Goal: Information Seeking & Learning: Compare options

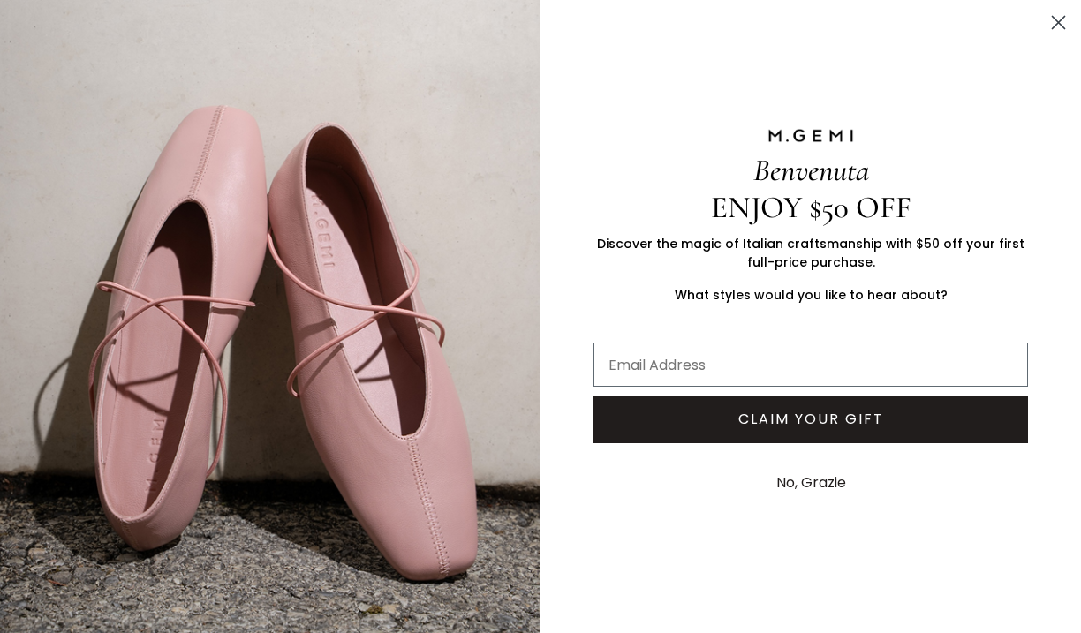
scroll to position [347, 0]
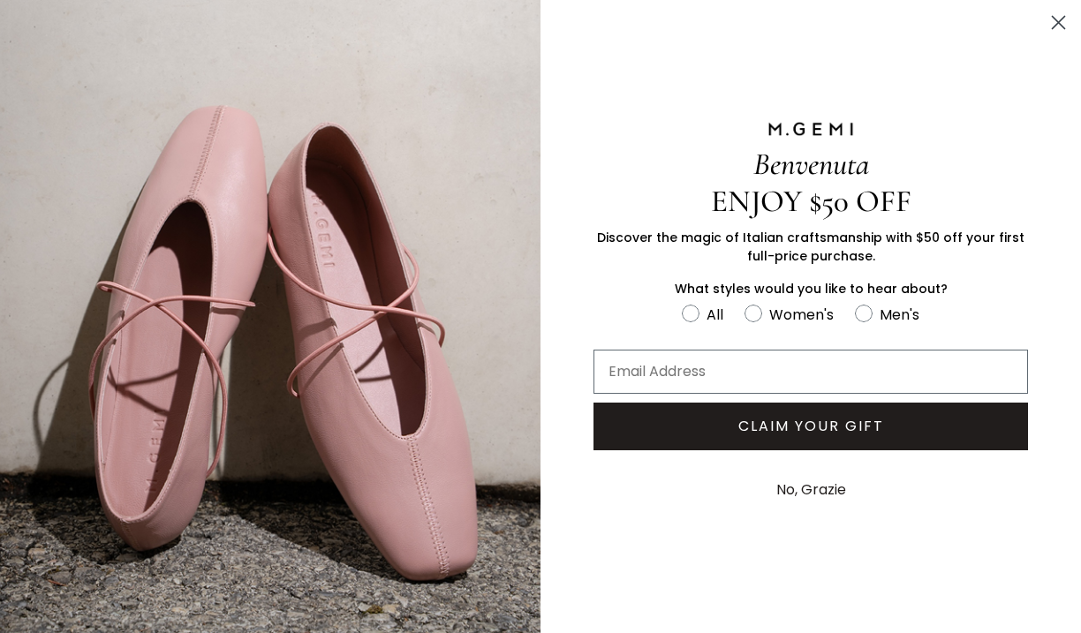
click at [1059, 19] on circle "Close dialog" at bounding box center [1058, 22] width 29 height 29
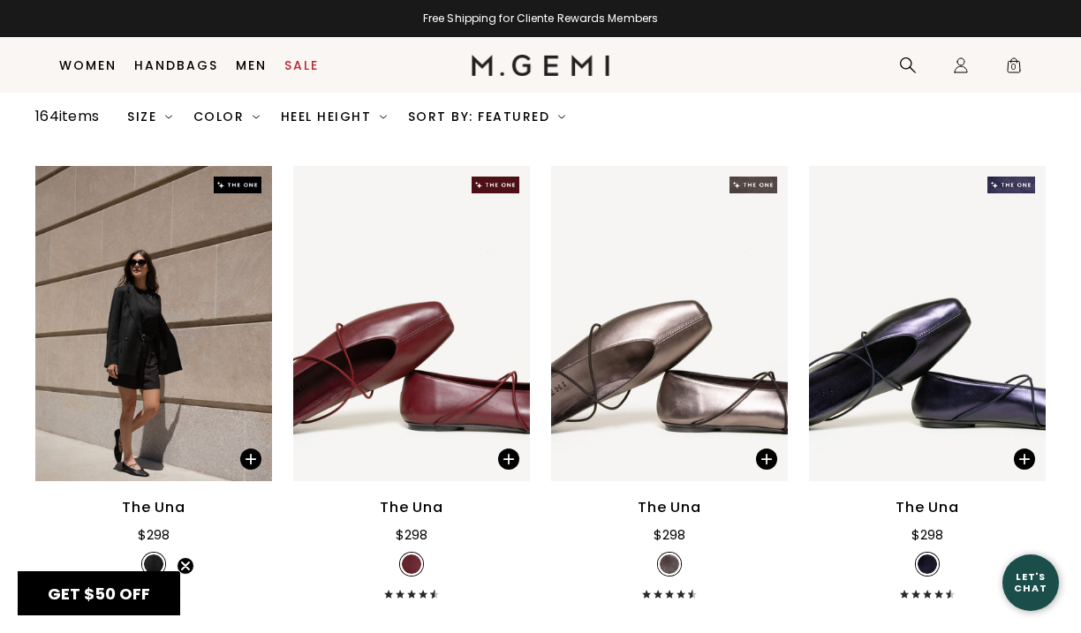
scroll to position [170, 0]
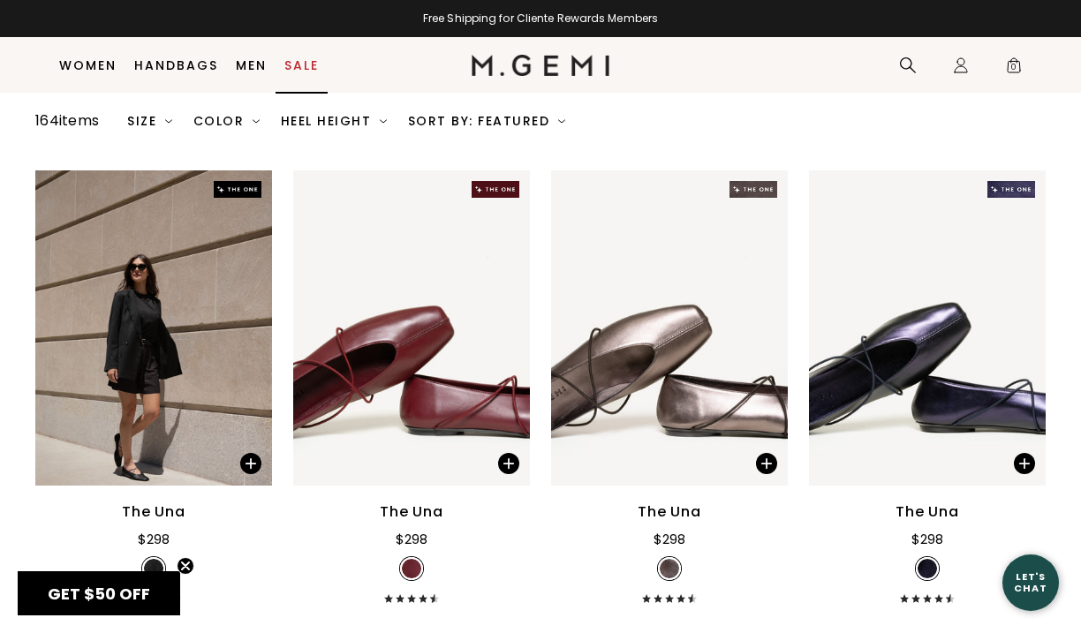
click at [298, 60] on link "Sale" at bounding box center [301, 65] width 34 height 14
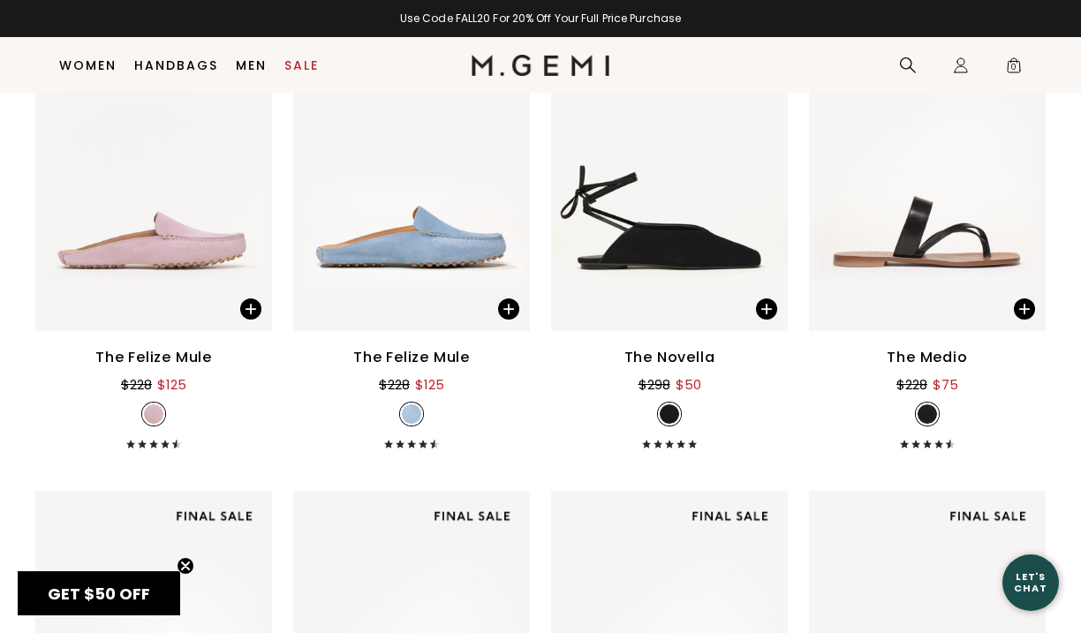
scroll to position [2231, 0]
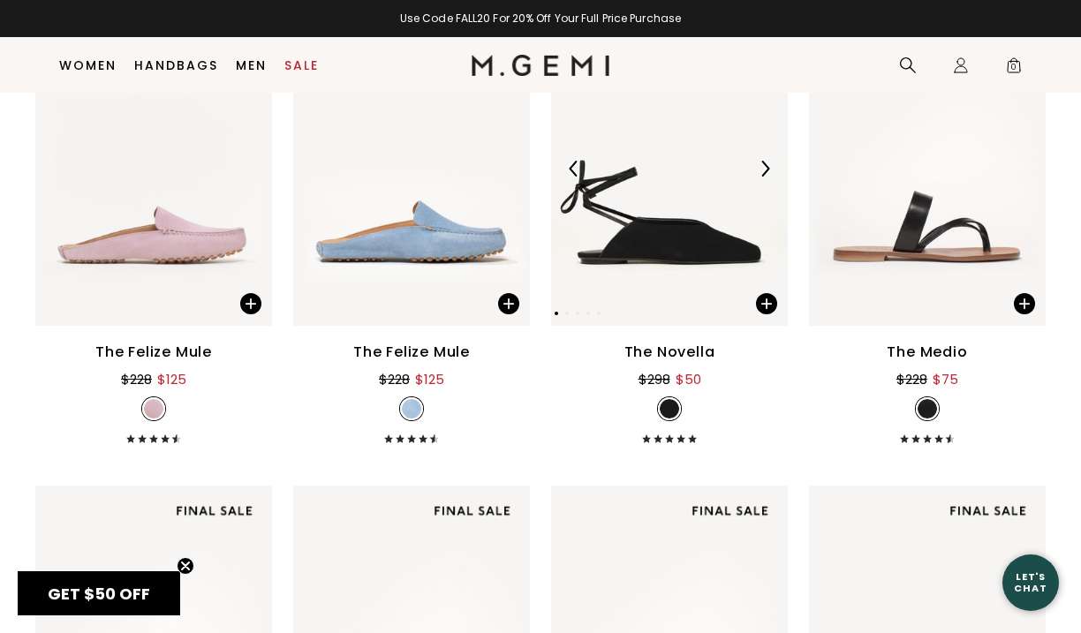
click at [710, 244] on img at bounding box center [669, 168] width 237 height 315
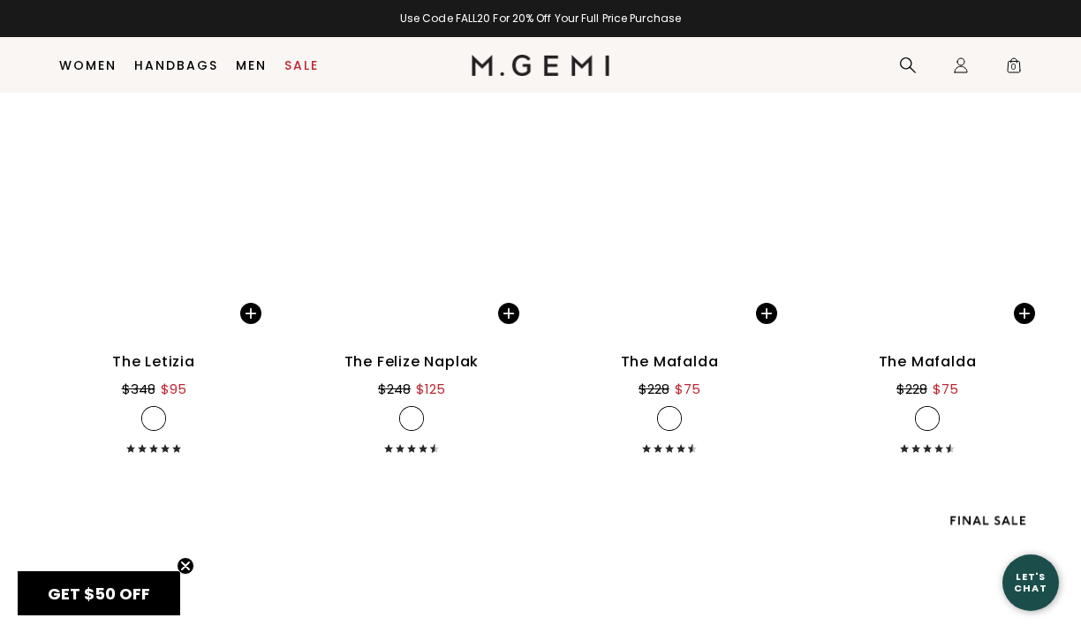
scroll to position [6538, 0]
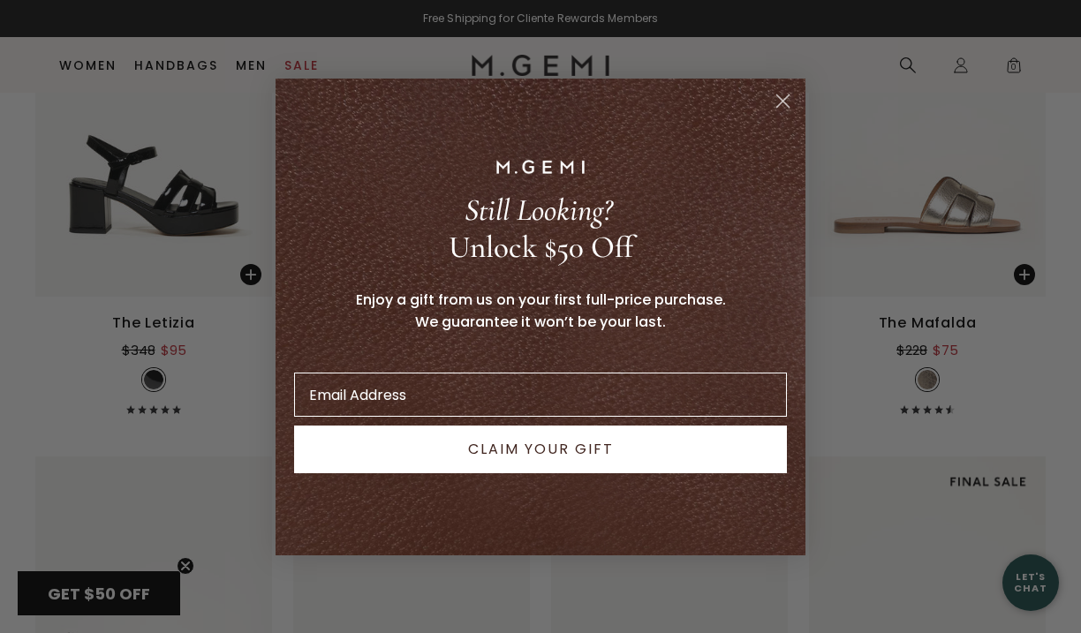
click at [783, 100] on icon "Close dialog" at bounding box center [783, 100] width 12 height 12
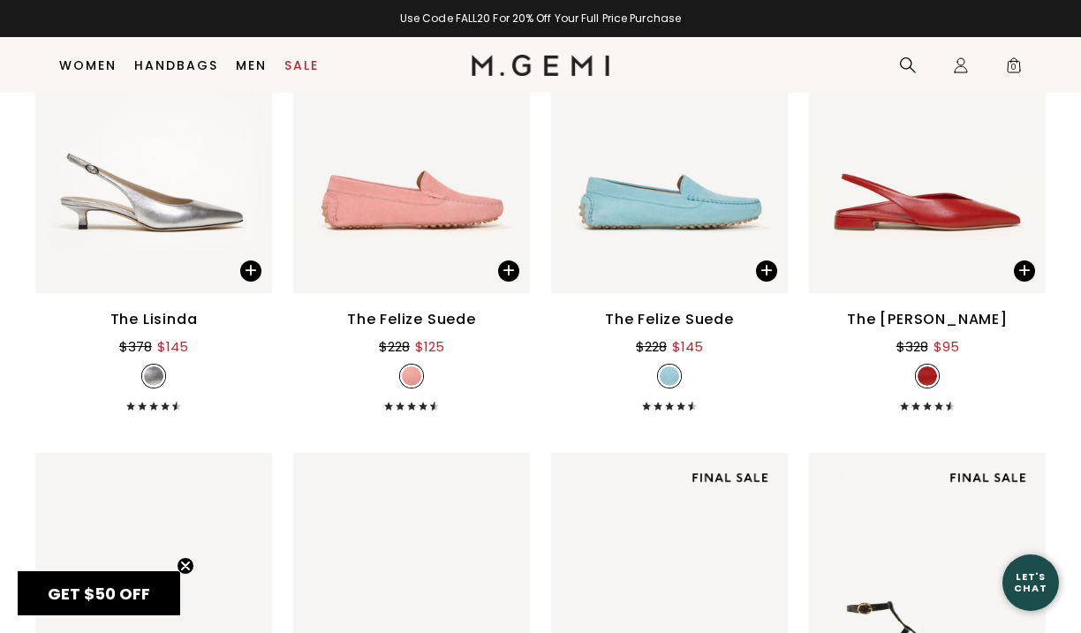
scroll to position [7022, 0]
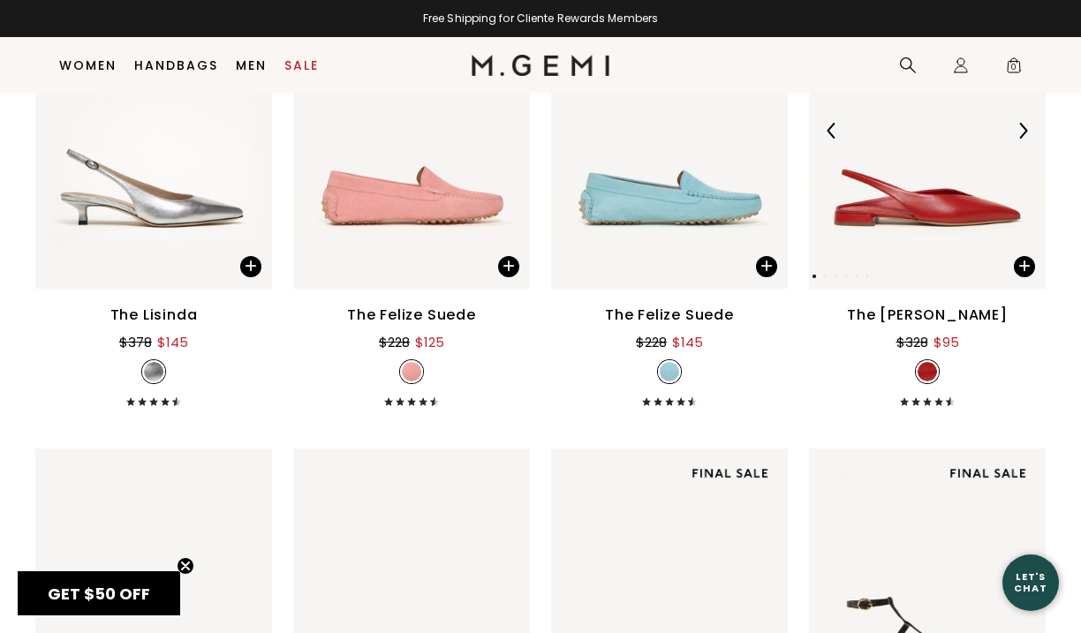
click at [973, 219] on img at bounding box center [927, 130] width 237 height 315
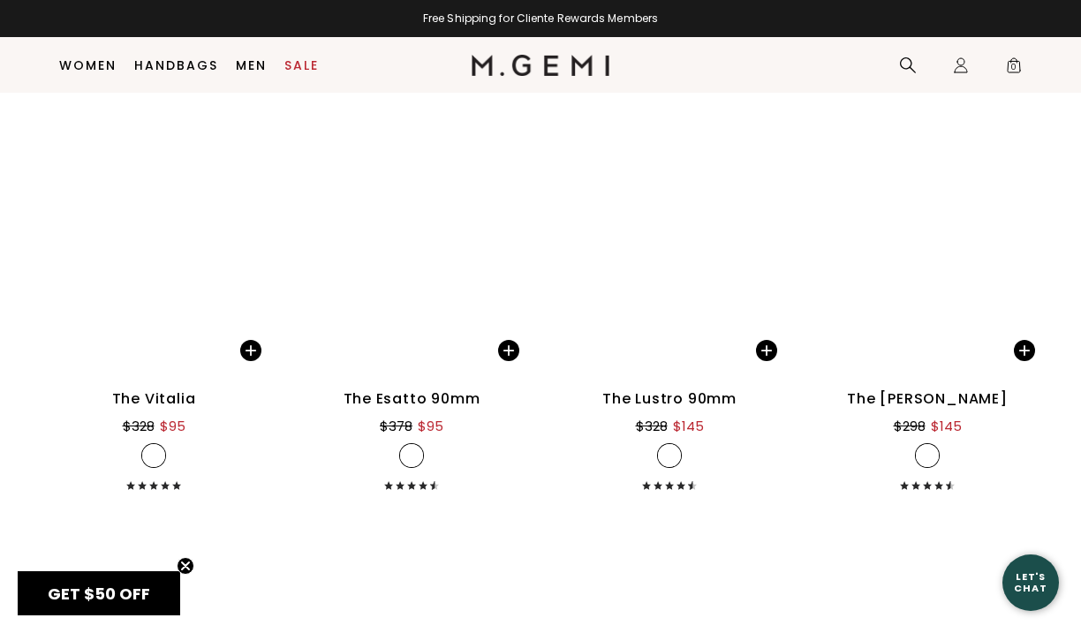
scroll to position [10273, 0]
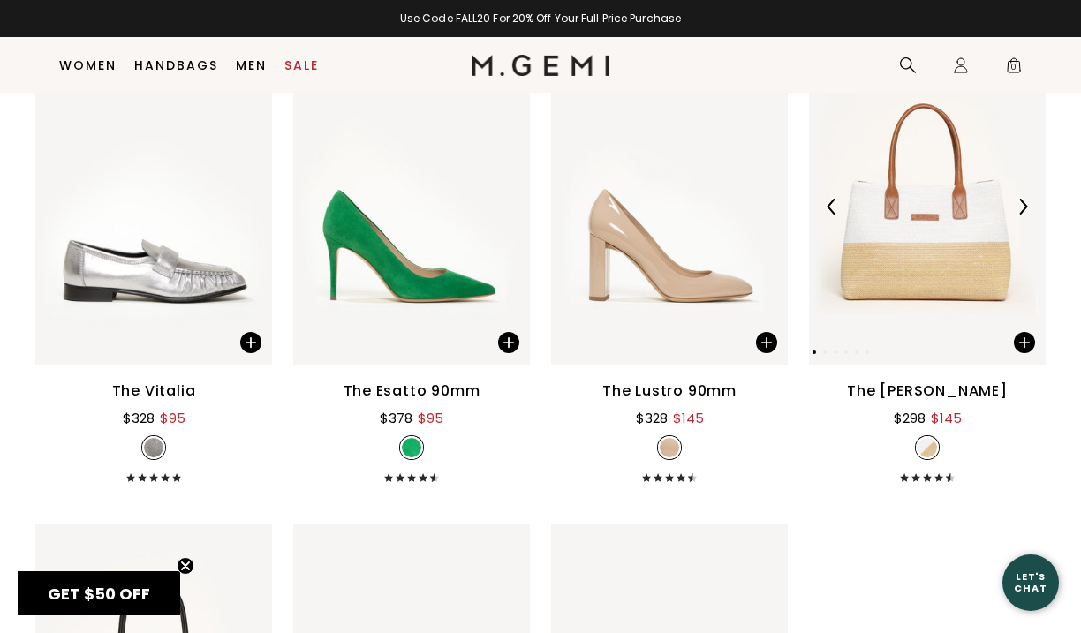
click at [1022, 207] on img at bounding box center [1023, 207] width 16 height 16
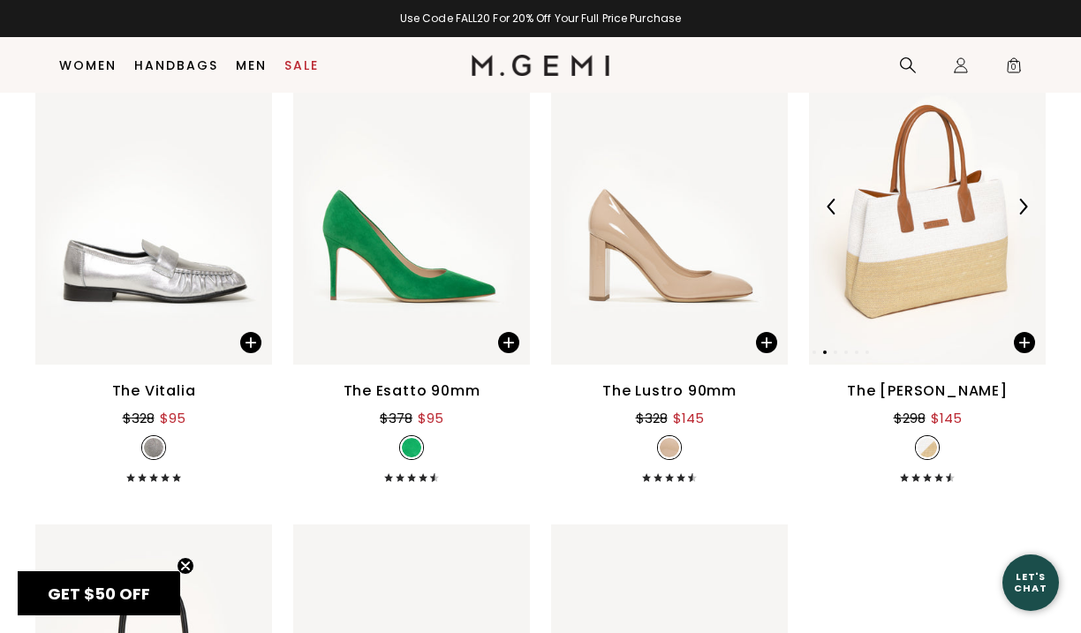
click at [1024, 207] on img at bounding box center [1023, 207] width 16 height 16
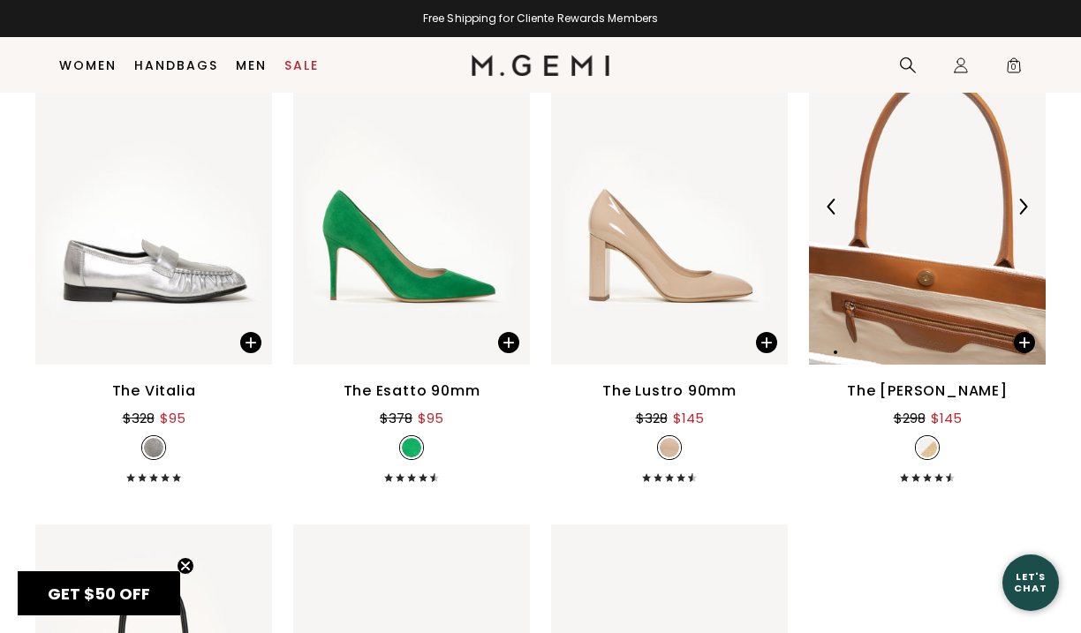
click at [1025, 208] on img at bounding box center [1023, 207] width 16 height 16
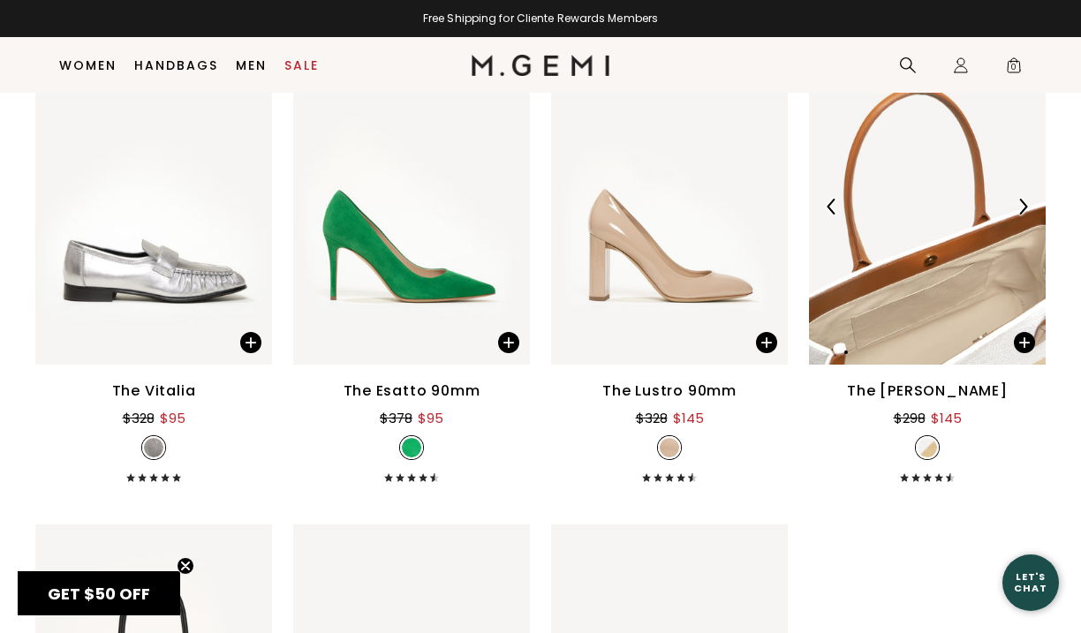
click at [1026, 208] on img at bounding box center [1023, 207] width 16 height 16
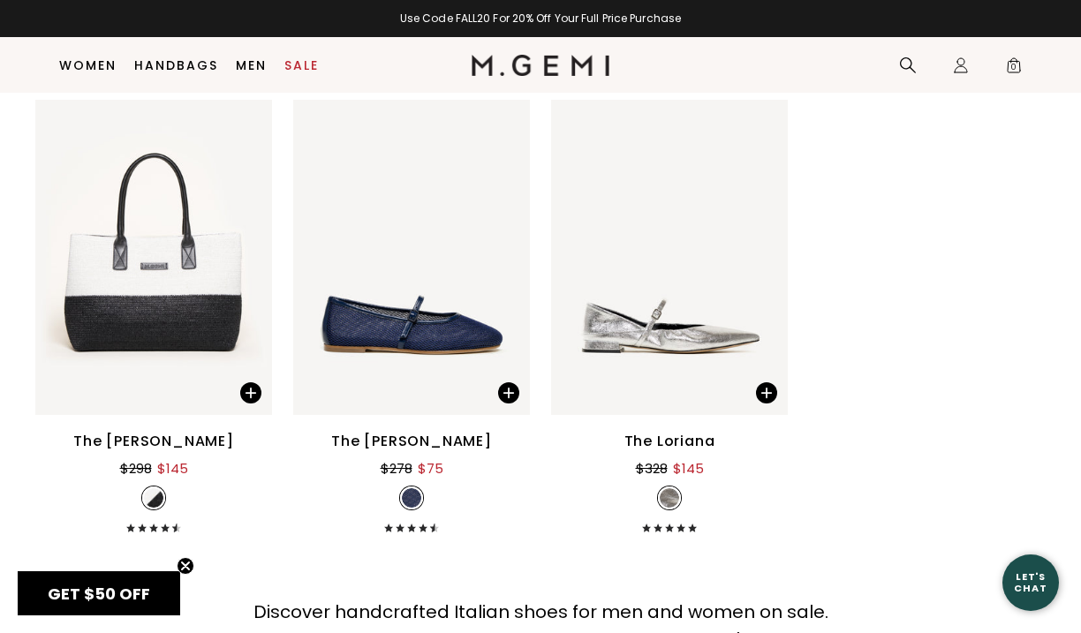
scroll to position [10664, 0]
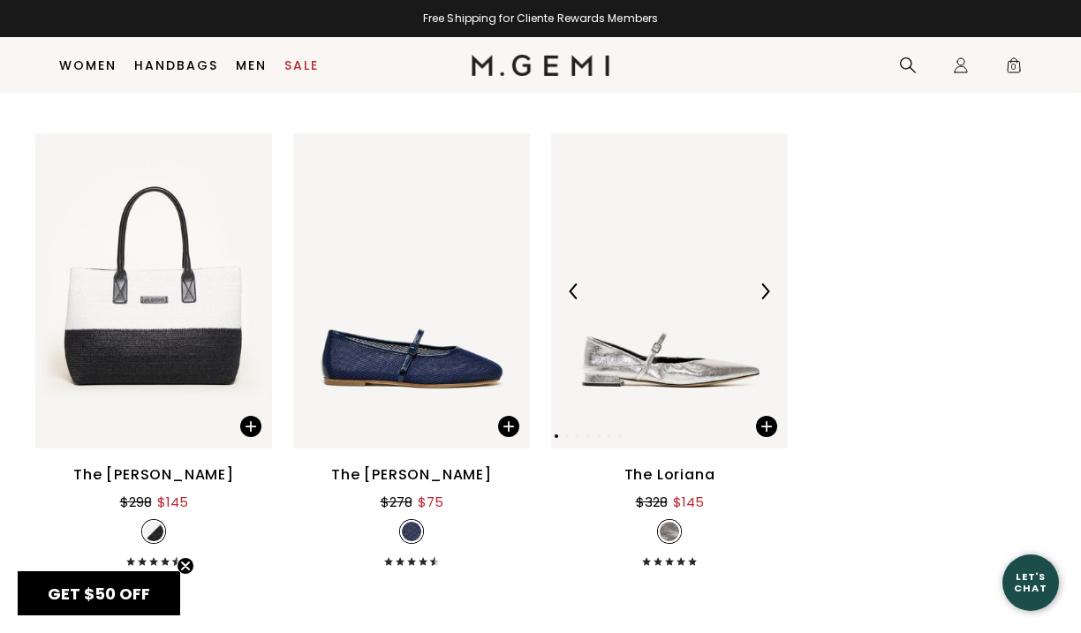
click at [702, 359] on img at bounding box center [669, 290] width 237 height 315
